Goal: Find specific page/section: Find specific page/section

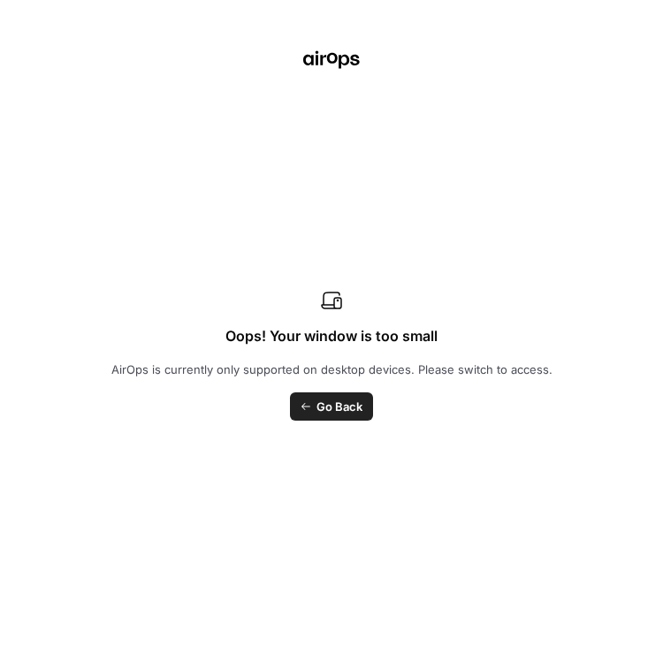
click at [21, 97] on div "Oops! Your window is too small AirOps is currently only supported on desktop de…" at bounding box center [331, 330] width 663 height 661
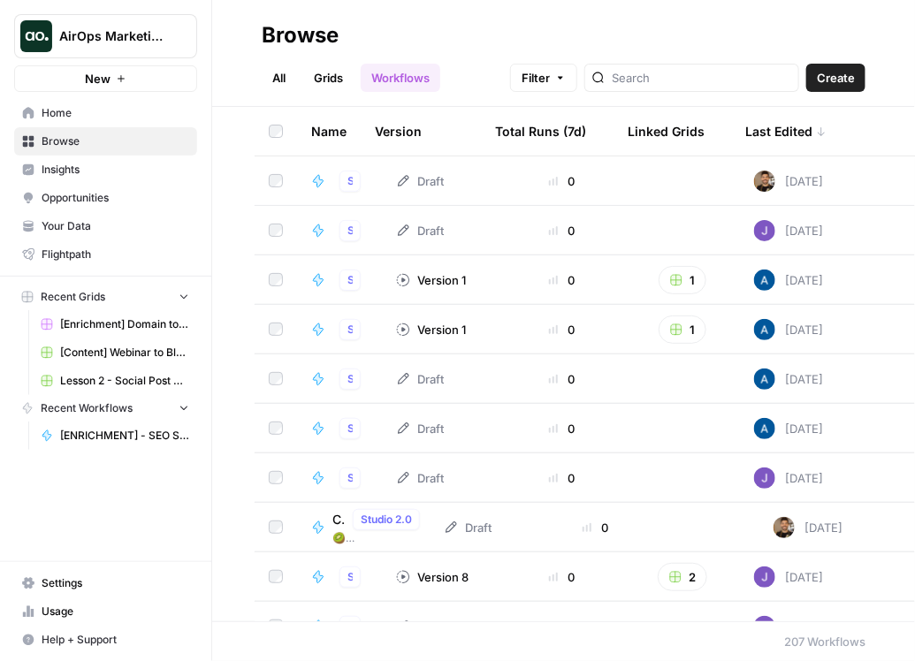
click at [92, 174] on span "Insights" at bounding box center [116, 170] width 148 height 16
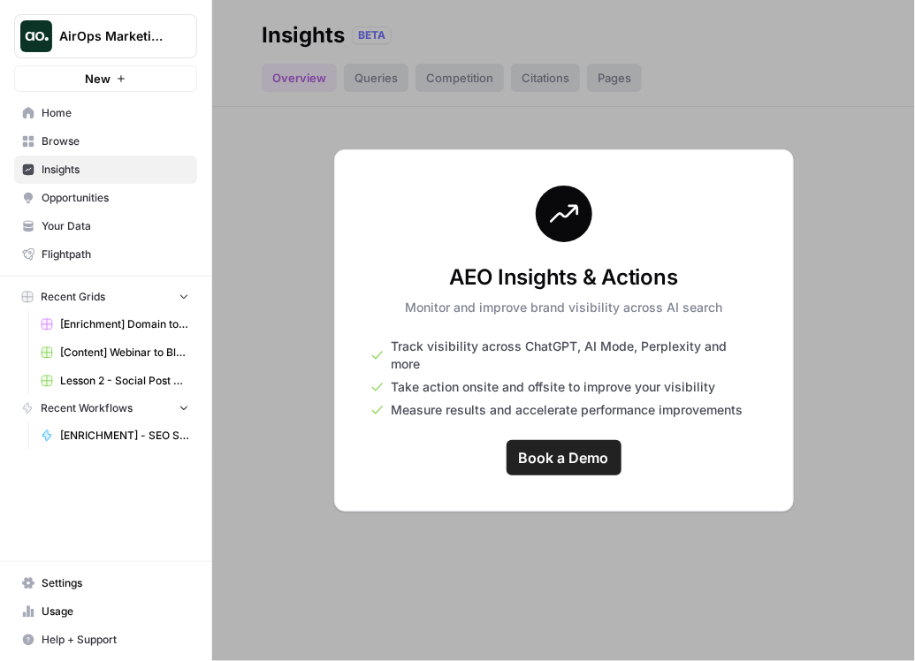
click at [101, 47] on button "AirOps Marketing" at bounding box center [105, 36] width 183 height 44
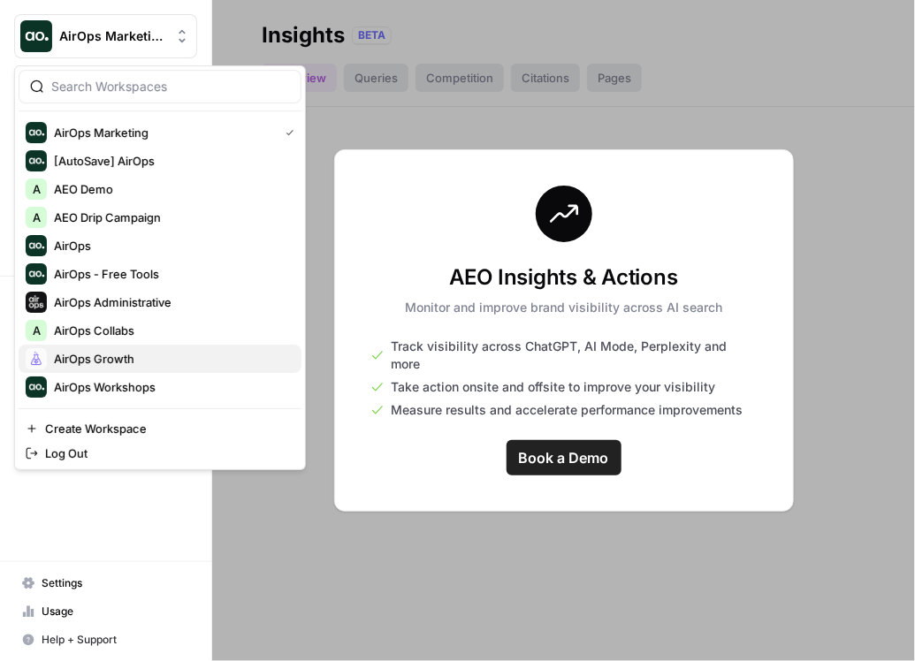
click at [133, 354] on span "AirOps Growth" at bounding box center [170, 359] width 233 height 18
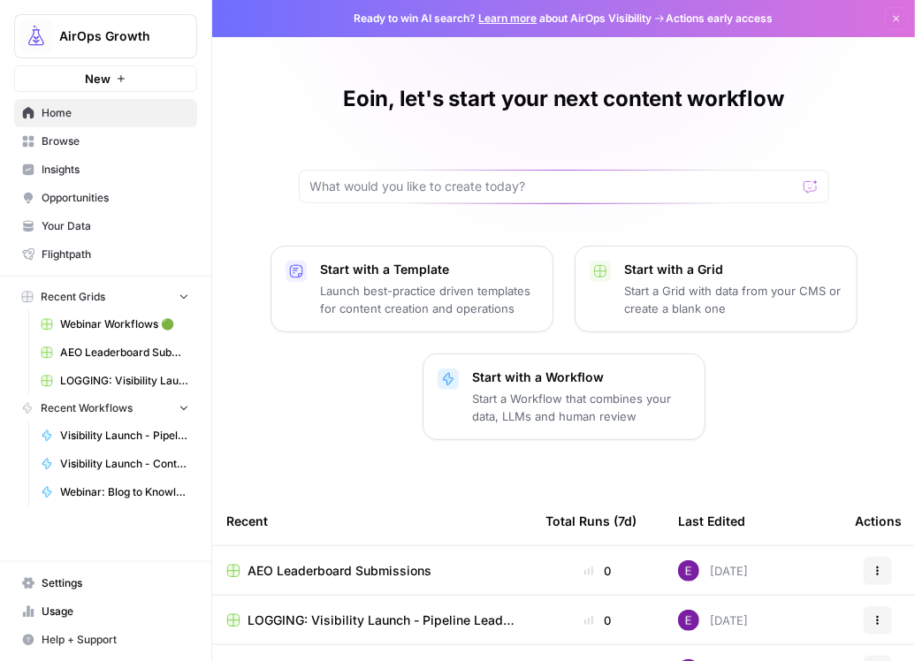
click at [89, 172] on span "Insights" at bounding box center [116, 170] width 148 height 16
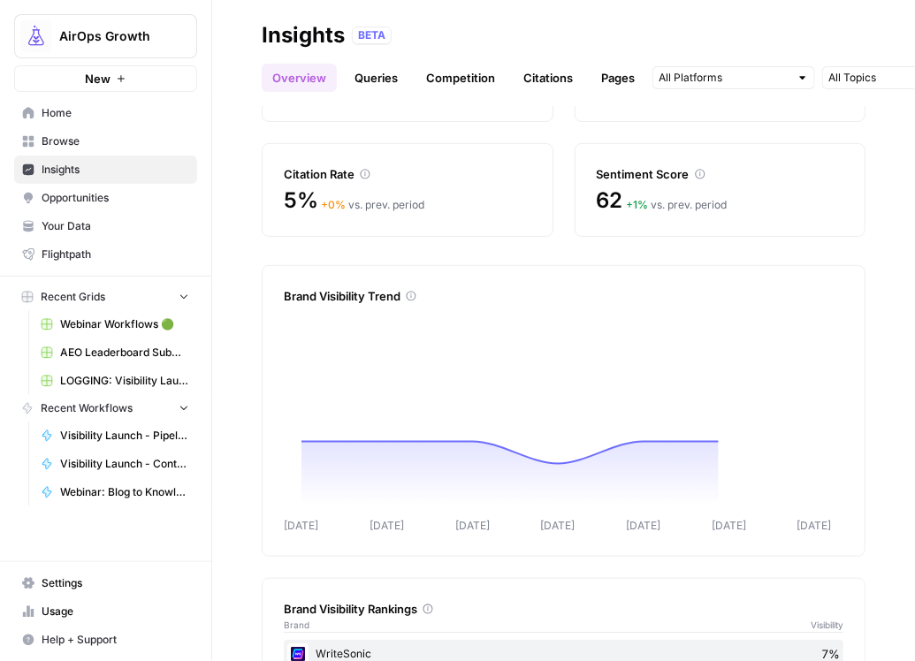
scroll to position [185, 0]
